Goal: Information Seeking & Learning: Check status

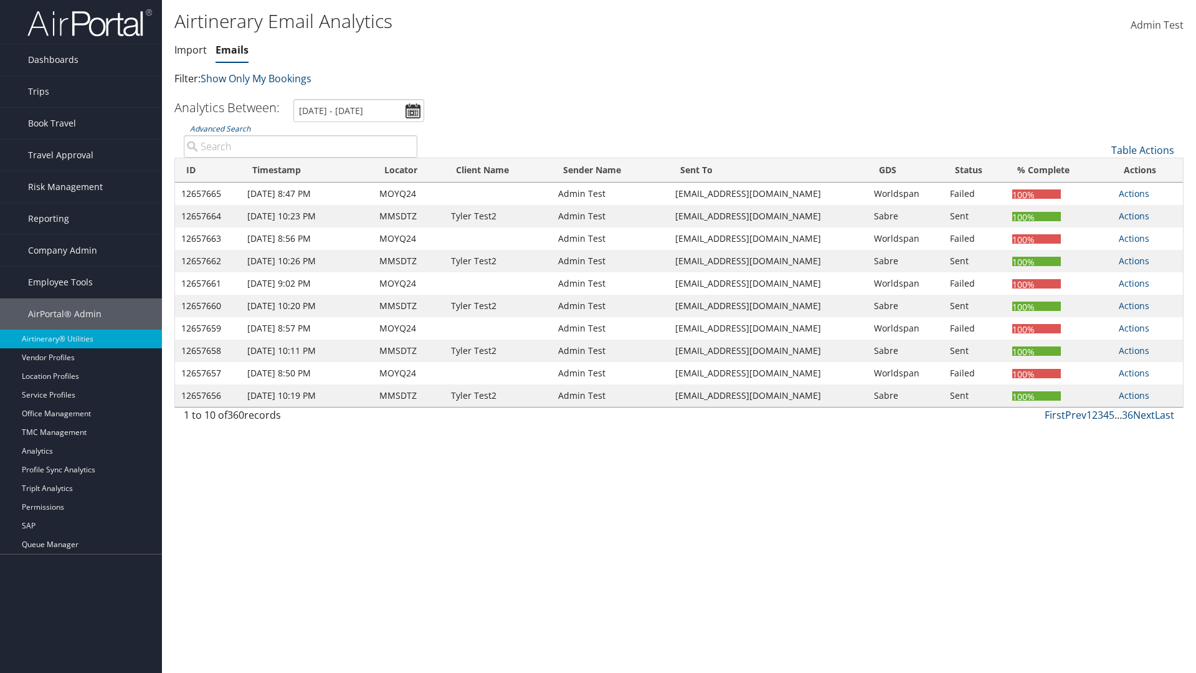
click at [232, 50] on link "Emails" at bounding box center [232, 50] width 33 height 14
click at [359, 110] on input "[DATE] - [DATE]" at bounding box center [359, 110] width 131 height 23
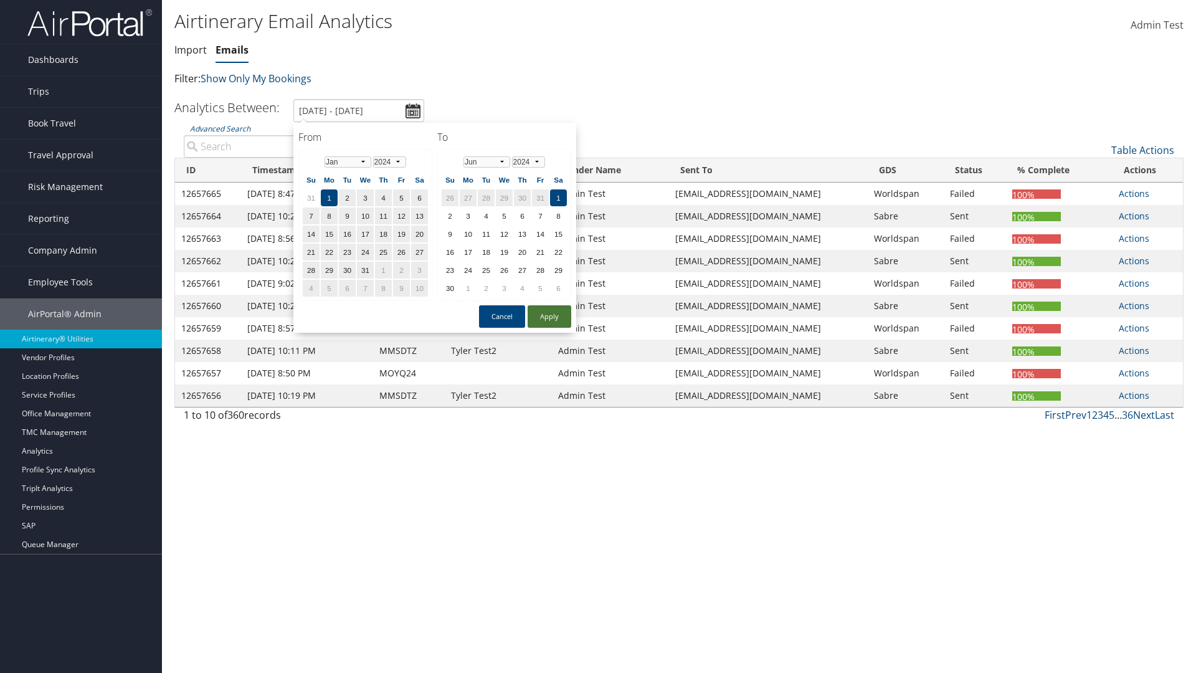
click at [550, 317] on button "Apply" at bounding box center [550, 316] width 44 height 22
type input "1/1/2024 - 6/1/2024"
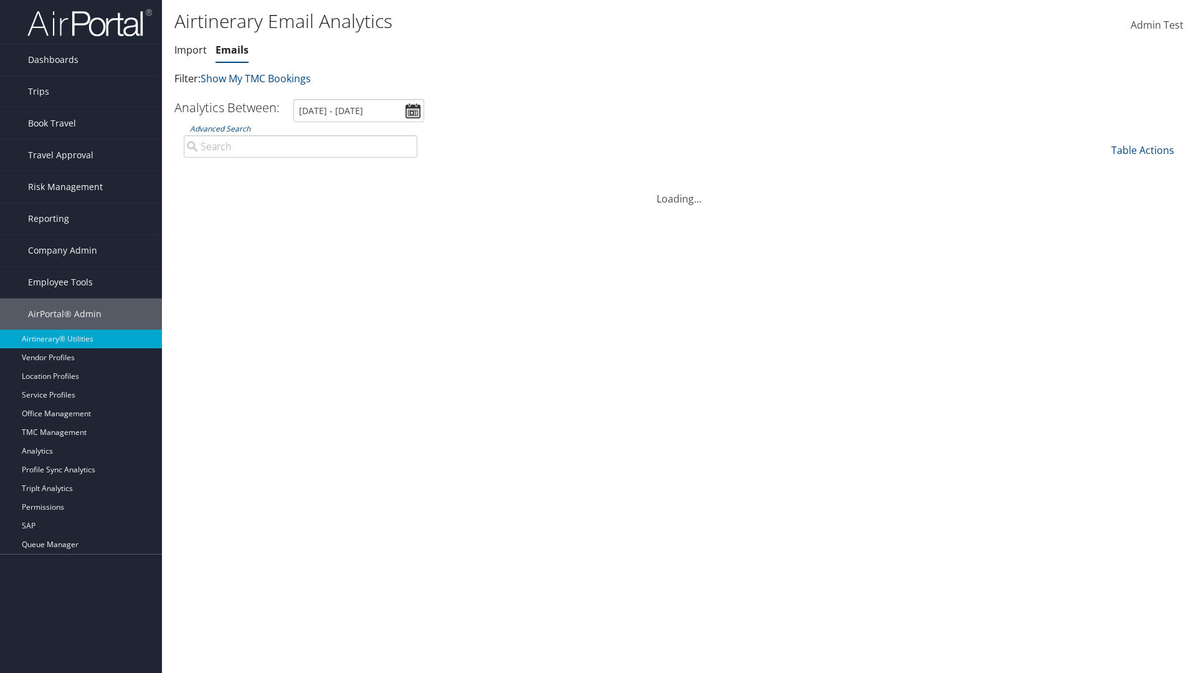
click at [208, 170] on th "ID" at bounding box center [196, 170] width 42 height 24
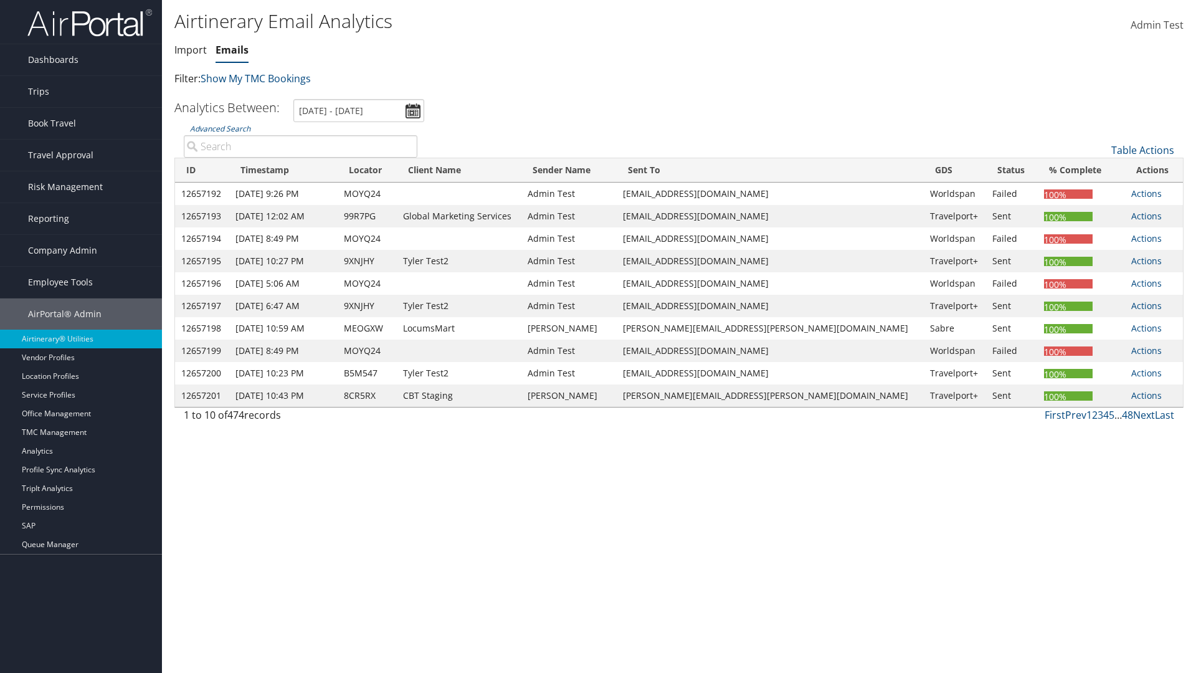
click at [207, 170] on th "ID" at bounding box center [202, 170] width 54 height 24
click at [1143, 150] on link "Table Actions" at bounding box center [1143, 150] width 63 height 14
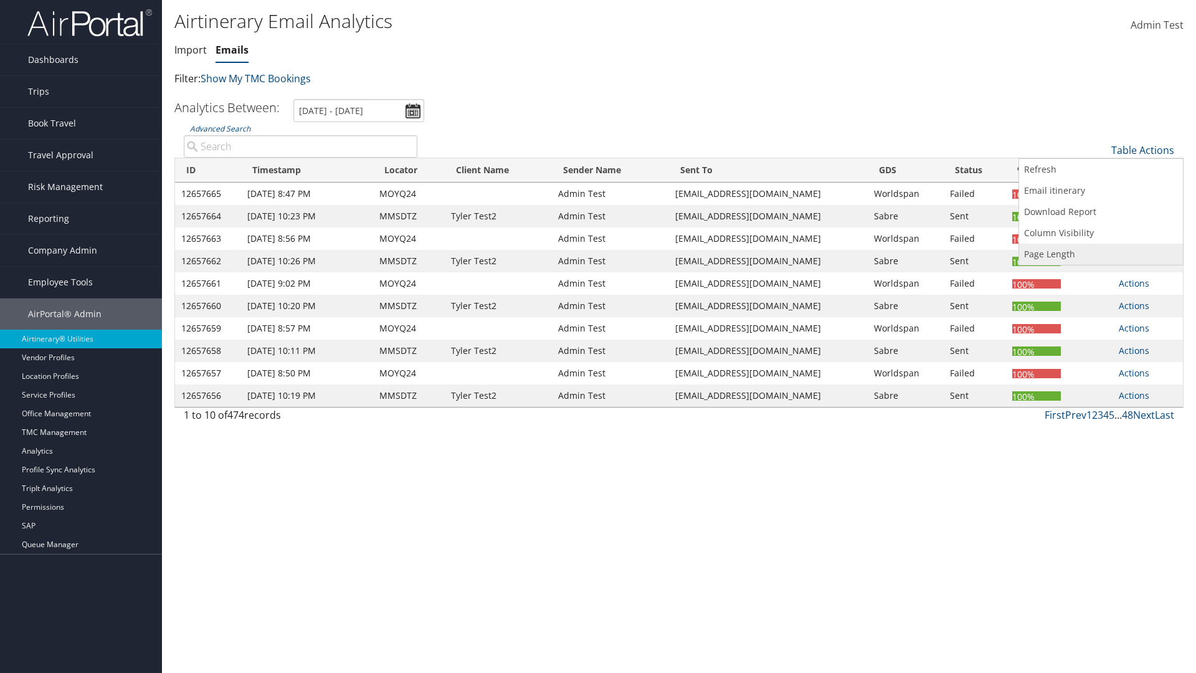
click at [1101, 254] on link "Page Length" at bounding box center [1102, 254] width 164 height 21
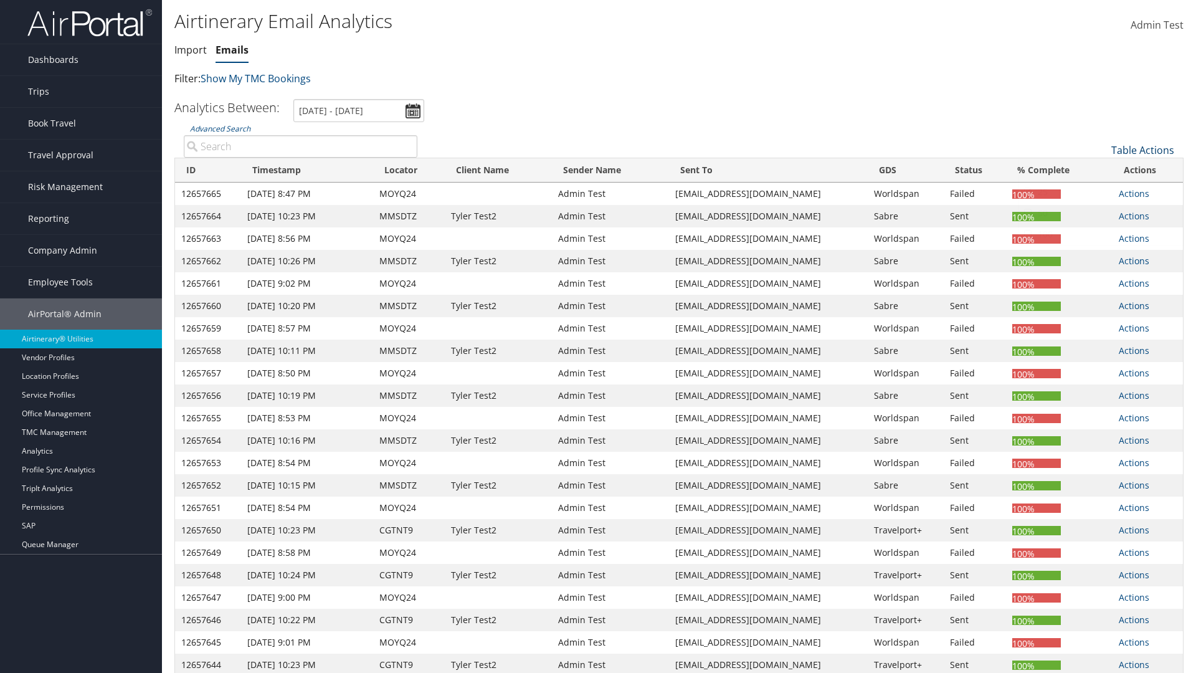
click at [1143, 150] on link "Table Actions" at bounding box center [1143, 150] width 63 height 14
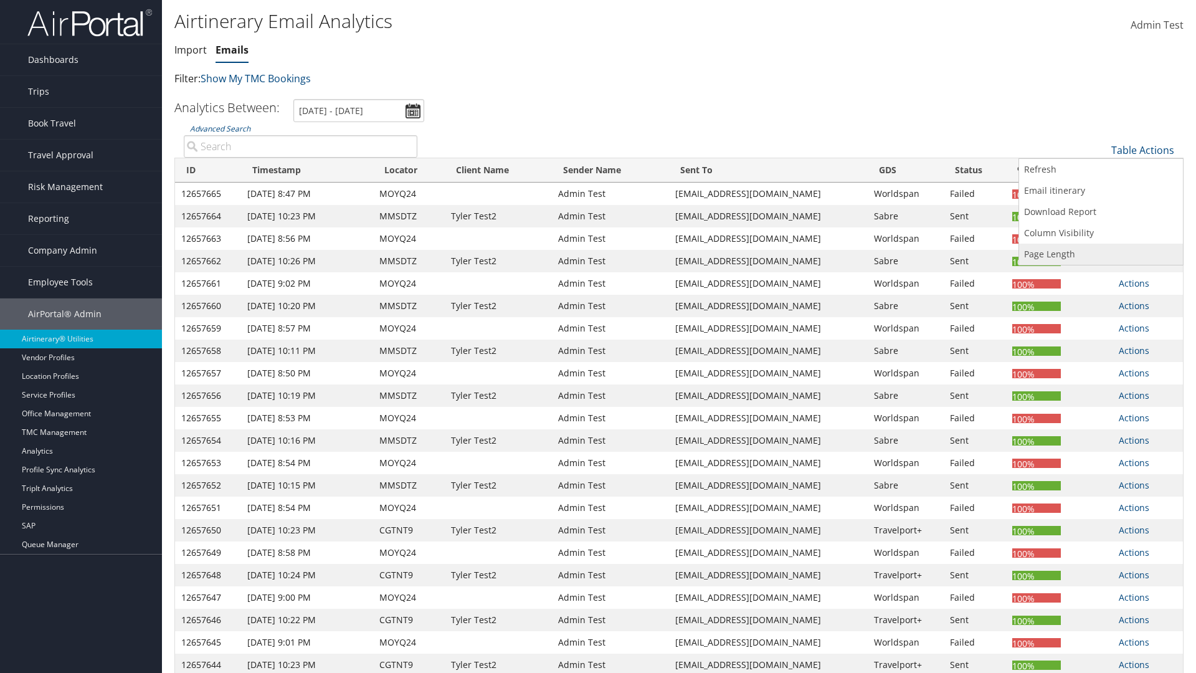
click at [1101, 254] on link "Page Length" at bounding box center [1102, 254] width 164 height 21
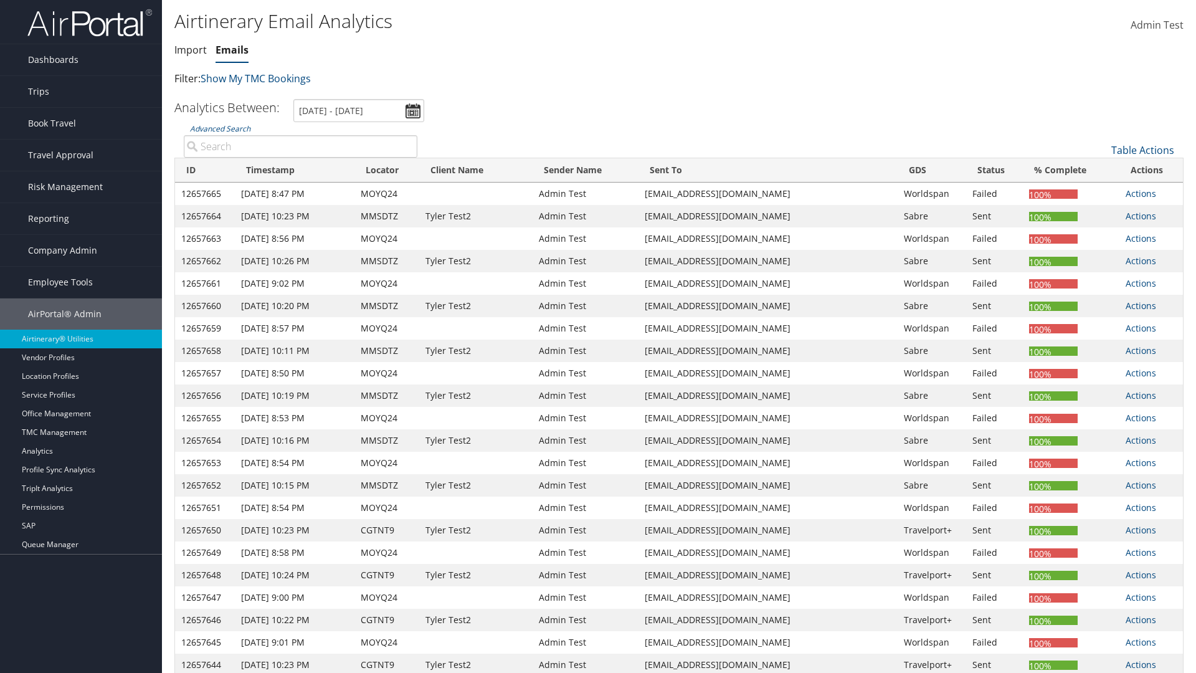
scroll to position [92, 0]
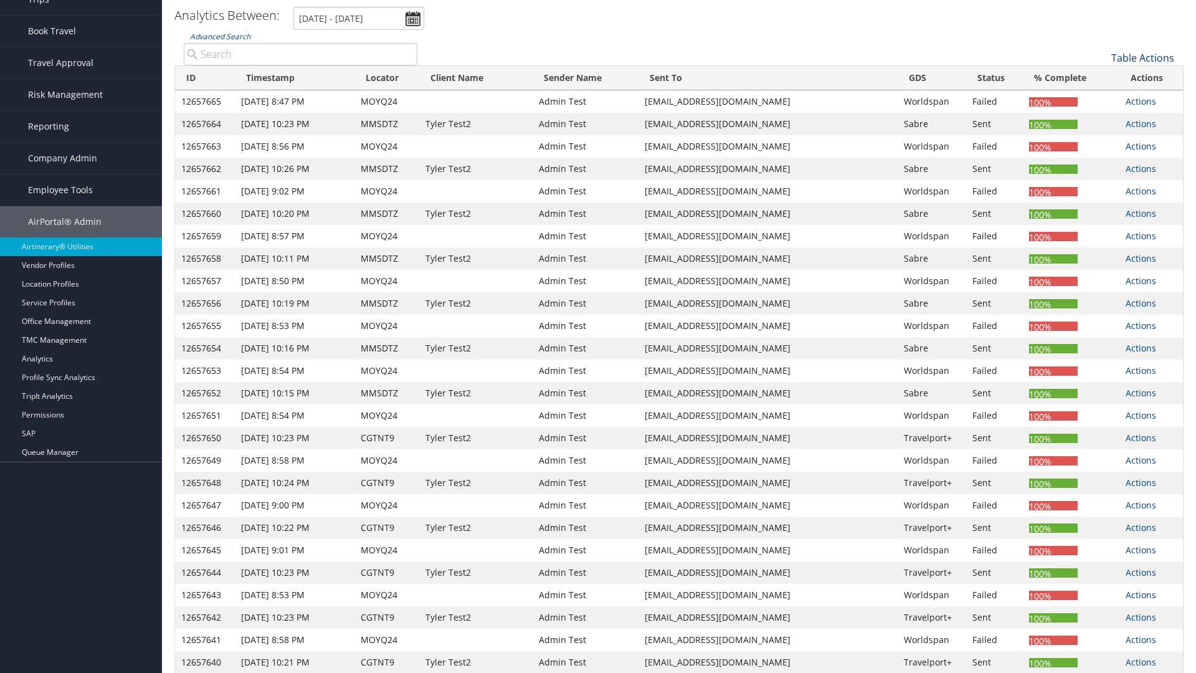
click at [1143, 58] on link "Table Actions" at bounding box center [1143, 58] width 63 height 14
